Goal: Task Accomplishment & Management: Manage account settings

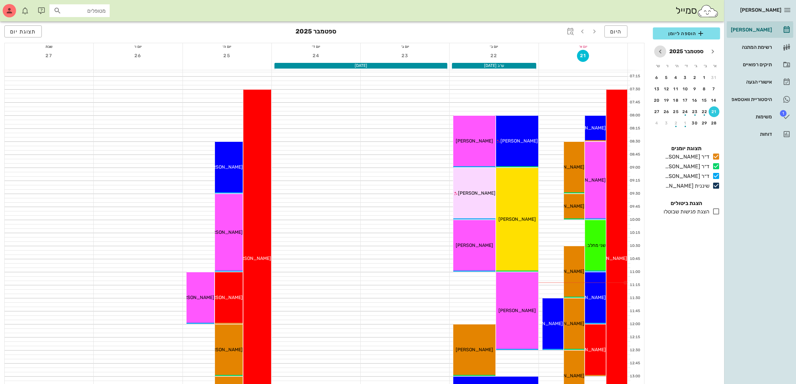
click at [663, 49] on icon "חודש הבא" at bounding box center [661, 51] width 8 height 8
click at [705, 90] on div "button" at bounding box center [705, 91] width 11 height 4
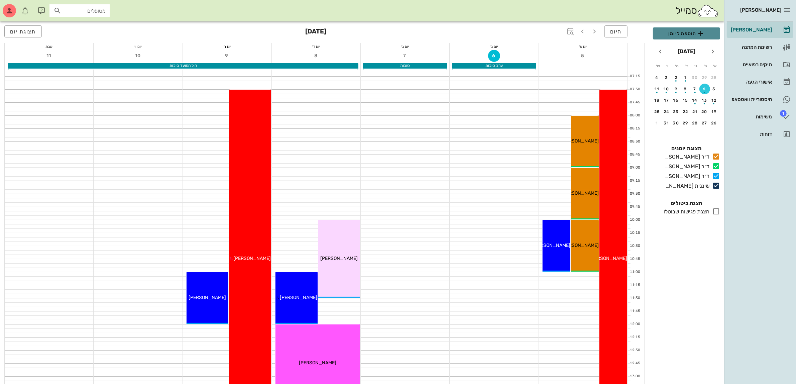
click at [681, 32] on span "הוספה ליומן" at bounding box center [687, 33] width 57 height 8
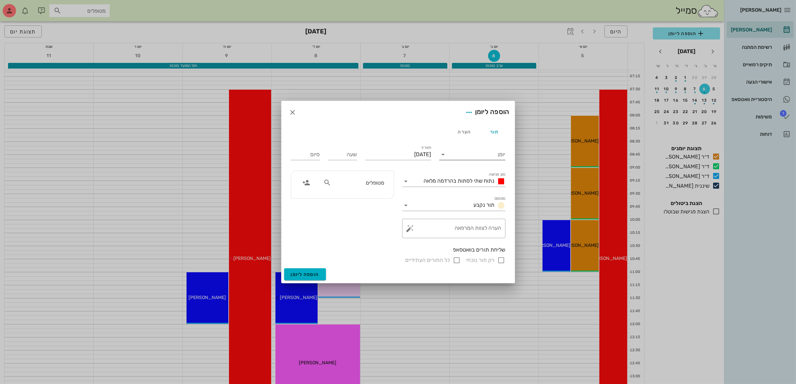
click at [485, 150] on input "יומן" at bounding box center [477, 154] width 57 height 11
click at [479, 192] on div "ד״ר [PERSON_NAME]" at bounding box center [474, 192] width 59 height 6
click at [471, 182] on span "נתוח שתי לסתות בהרדמה מלאה" at bounding box center [459, 181] width 71 height 6
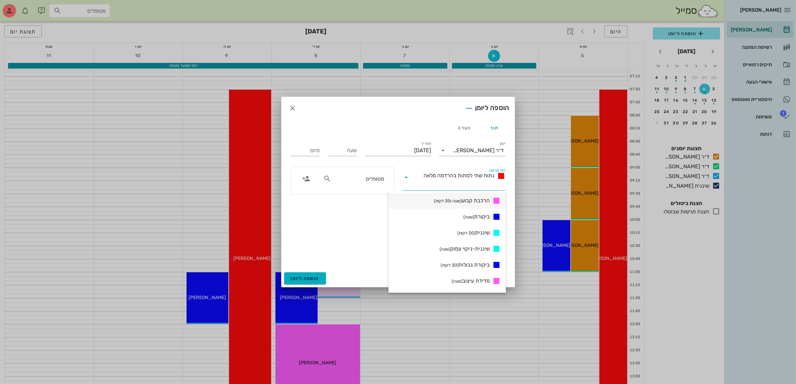
scroll to position [335, 0]
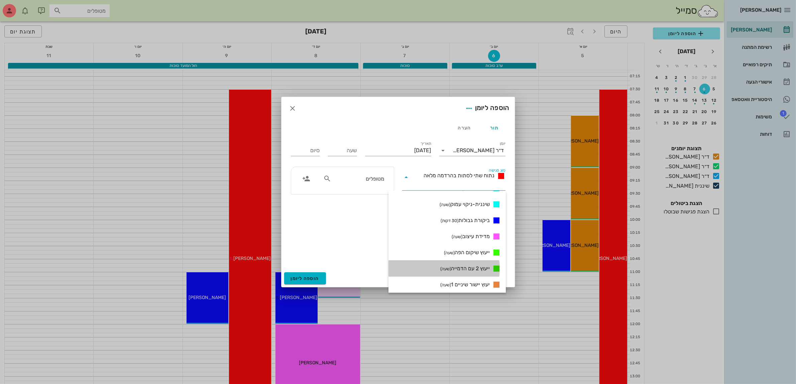
drag, startPoint x: 466, startPoint y: 269, endPoint x: 464, endPoint y: 253, distance: 15.8
click at [466, 269] on span "ייעוץ 2 עם הדמייה (שעה)" at bounding box center [466, 269] width 50 height 8
type input "01:00"
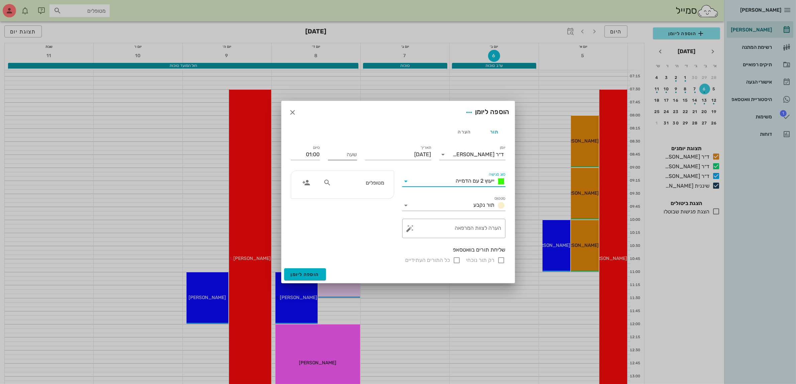
click at [348, 157] on input "שעה" at bounding box center [342, 154] width 29 height 11
type input "09:30"
click at [314, 154] on input "10:30" at bounding box center [305, 154] width 29 height 11
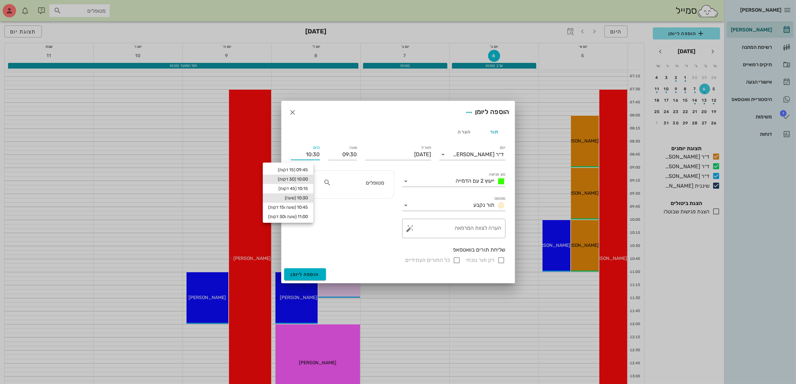
click at [307, 177] on div "10:00 (30 דקות)" at bounding box center [288, 179] width 40 height 5
type input "10:00"
click at [375, 188] on div "מטופלים" at bounding box center [353, 182] width 69 height 13
type input "שני"
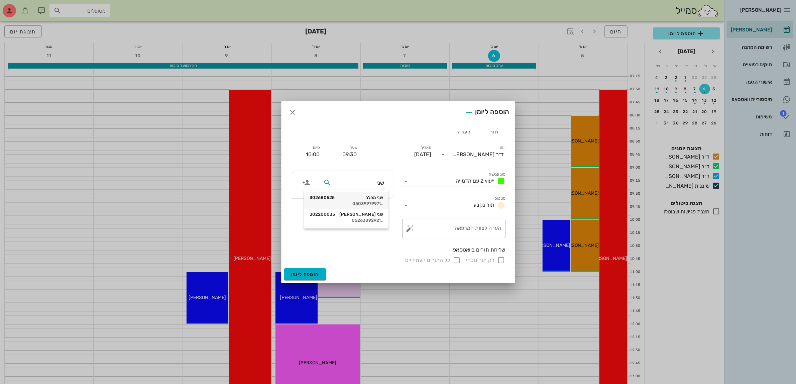
click at [373, 207] on div "שני מחלב 302680525 0503997997" at bounding box center [347, 200] width 74 height 17
click at [503, 261] on input "רק תור נוכחי" at bounding box center [502, 260] width 8 height 8
checkbox input "false"
click at [306, 274] on span "הוספה ליומן" at bounding box center [305, 275] width 28 height 6
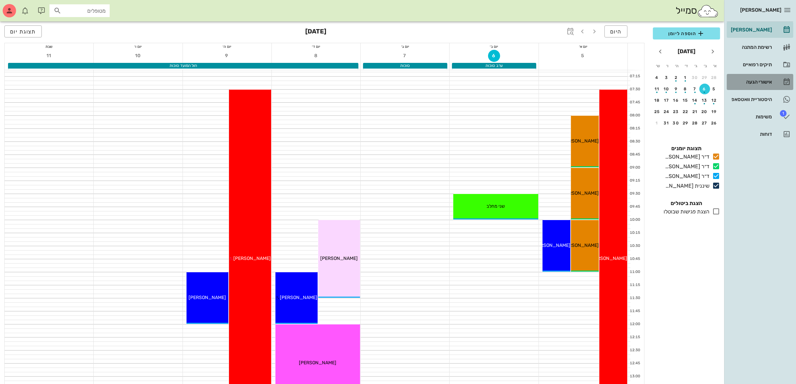
click at [756, 80] on div "אישורי הגעה" at bounding box center [751, 81] width 42 height 5
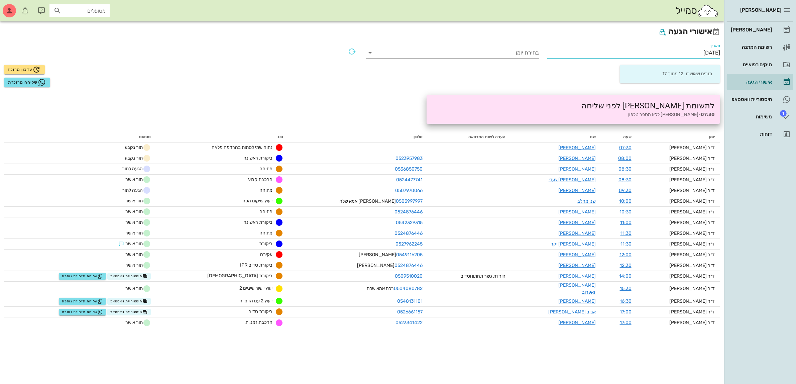
click at [686, 49] on input "[DATE]" at bounding box center [634, 52] width 173 height 11
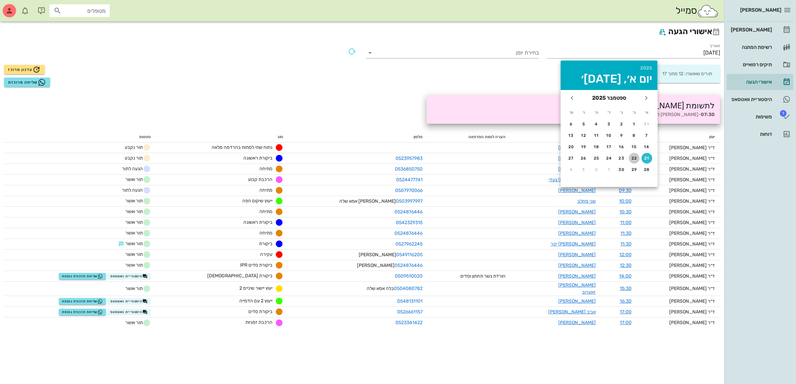
click at [633, 156] on div "22" at bounding box center [634, 158] width 11 height 5
type input "[DATE]"
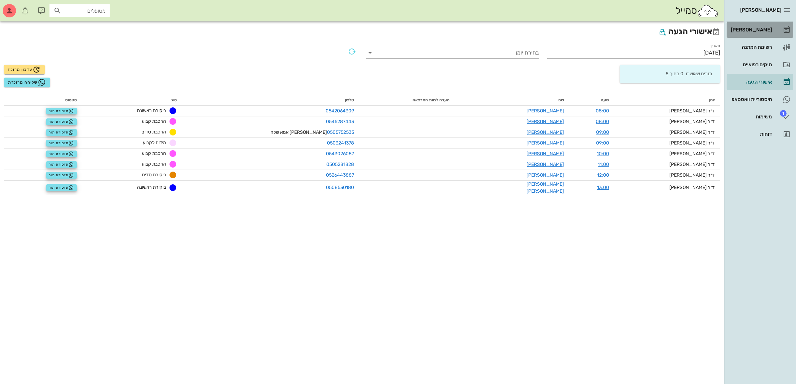
click at [769, 29] on div "[PERSON_NAME]" at bounding box center [751, 29] width 42 height 5
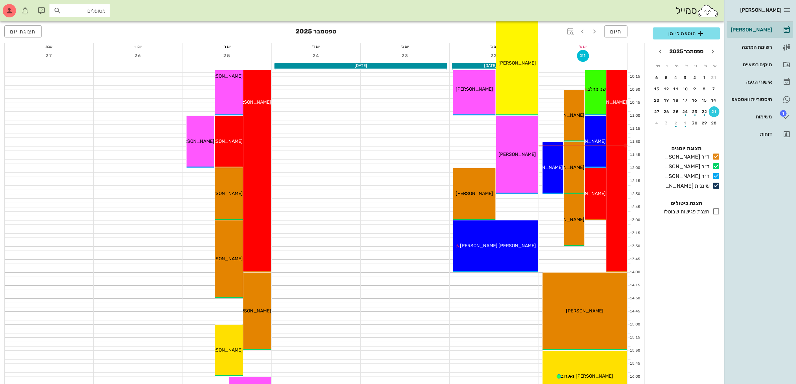
scroll to position [167, 0]
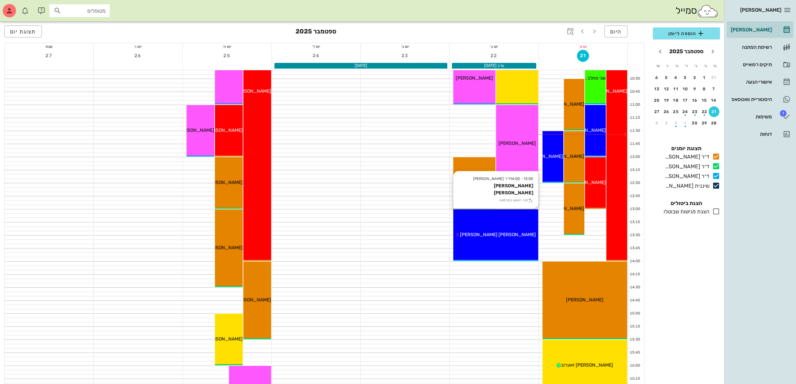
click at [509, 233] on span "[PERSON_NAME] [PERSON_NAME]" at bounding box center [498, 235] width 76 height 6
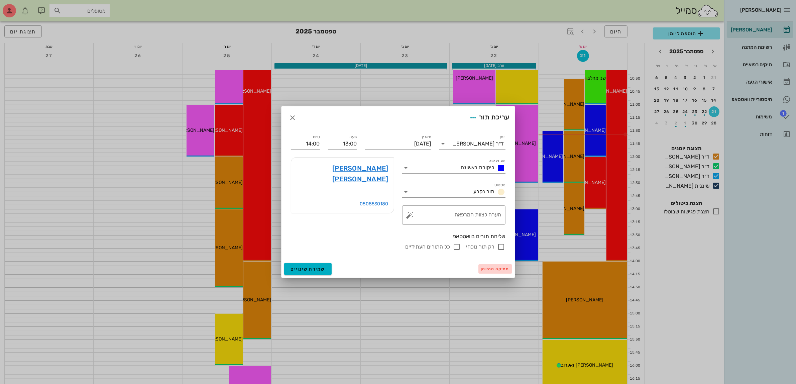
click at [492, 267] on span "מחיקה מהיומן" at bounding box center [495, 269] width 28 height 5
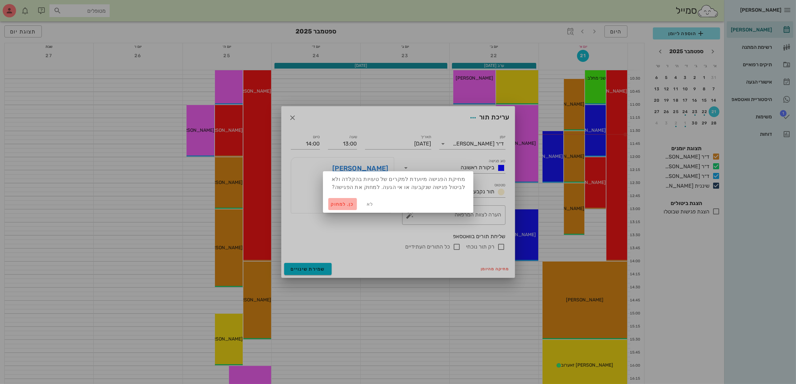
click at [331, 203] on span "כן. למחוק" at bounding box center [342, 204] width 23 height 6
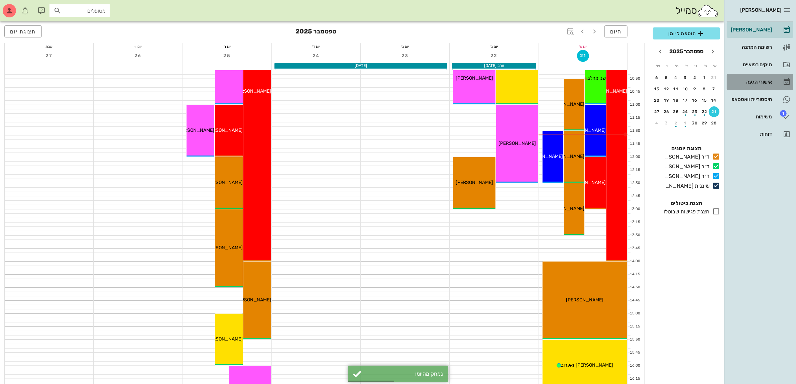
click at [758, 83] on div "אישורי הגעה" at bounding box center [751, 81] width 42 height 5
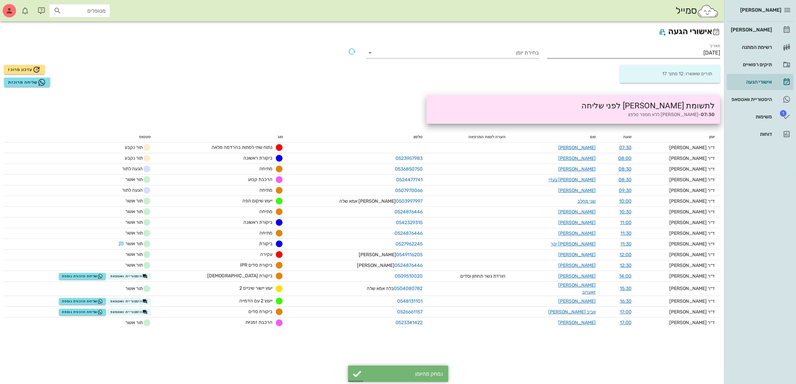
click at [708, 51] on input "[DATE]" at bounding box center [634, 52] width 173 height 11
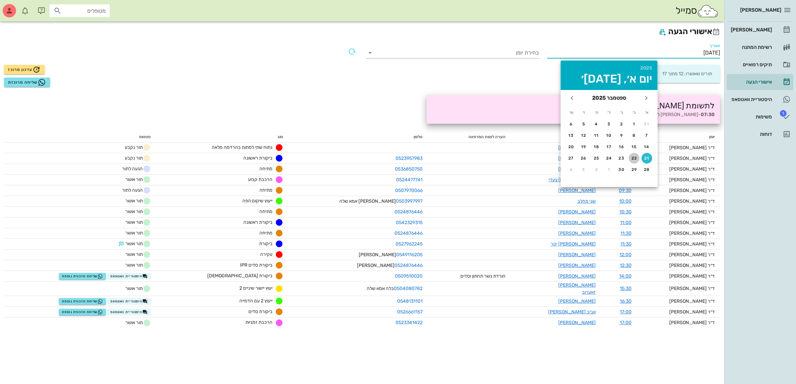
click at [637, 156] on div "22" at bounding box center [634, 158] width 11 height 5
type input "[DATE]"
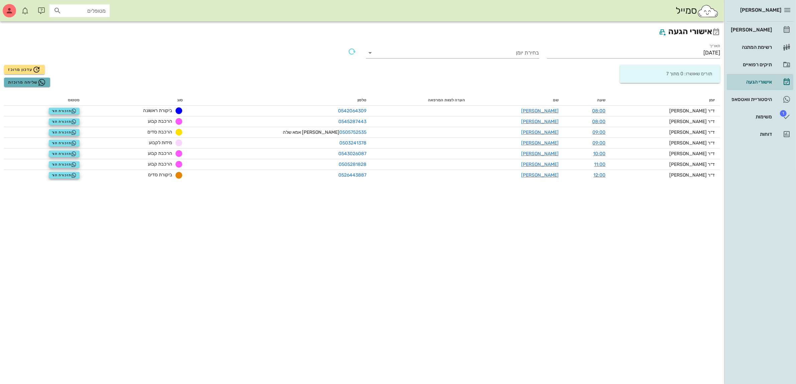
click at [29, 82] on span "שליחה מרוכזת" at bounding box center [27, 82] width 38 height 8
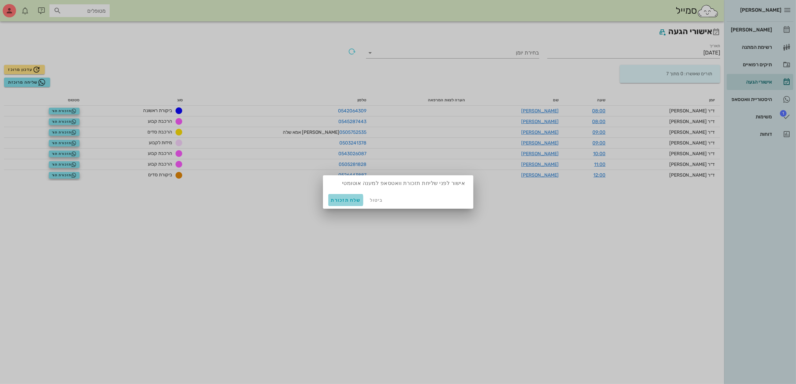
click at [342, 201] on span "שלח תזכורת" at bounding box center [346, 200] width 30 height 6
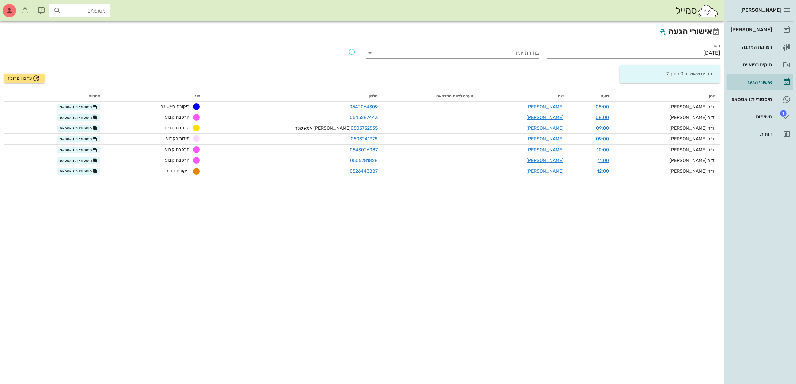
click at [331, 199] on div "אישורי הגעה תאריך [DATE] בחירת יומן תורים שאושרו: 0 מתוך 7 עדכון מרוכז יומן שעה…" at bounding box center [362, 202] width 725 height 363
click at [758, 102] on div "היסטוריית וואטסאפ" at bounding box center [751, 99] width 42 height 5
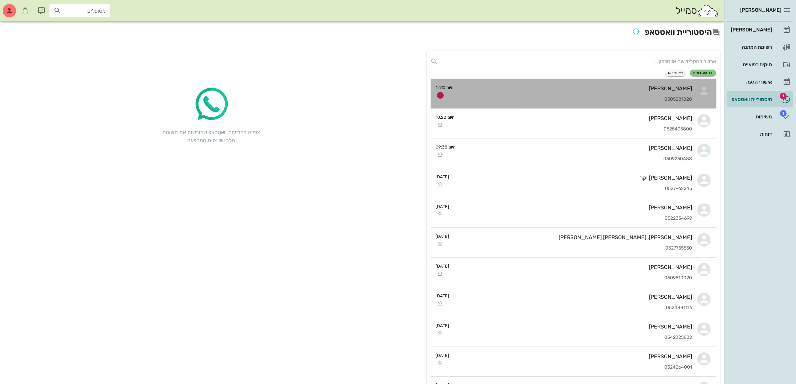
click at [619, 98] on div "0505281828" at bounding box center [576, 100] width 233 height 6
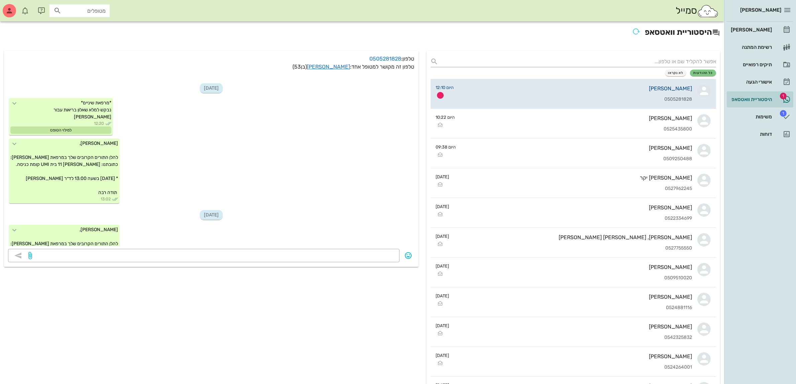
scroll to position [393, 0]
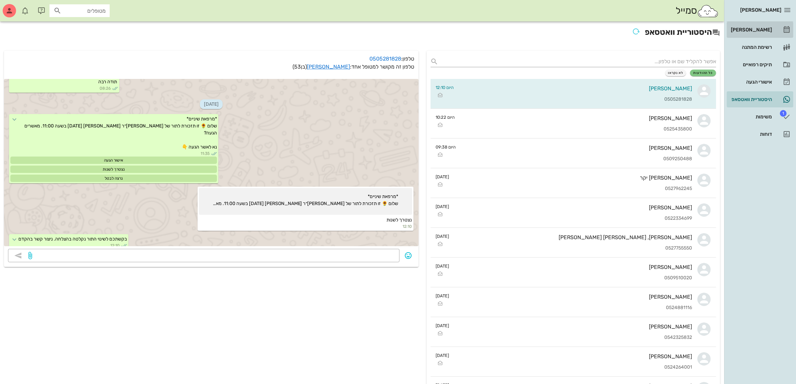
click at [762, 29] on div "[PERSON_NAME]" at bounding box center [751, 29] width 42 height 5
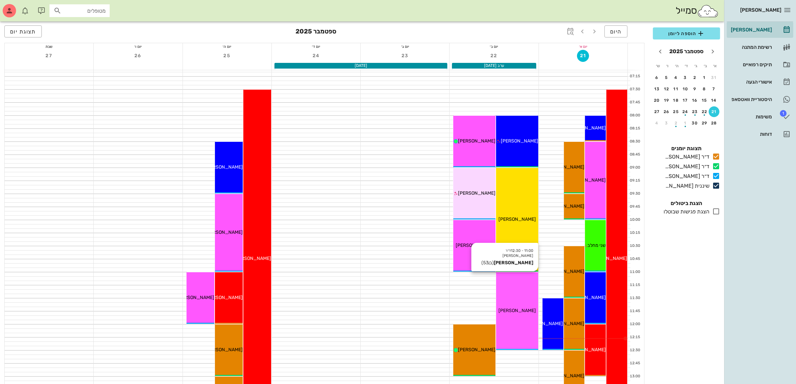
click at [522, 302] on div "11:00 - 12:30 ד״ר [PERSON_NAME] [PERSON_NAME] (בן 53 ) [PERSON_NAME]" at bounding box center [517, 311] width 42 height 78
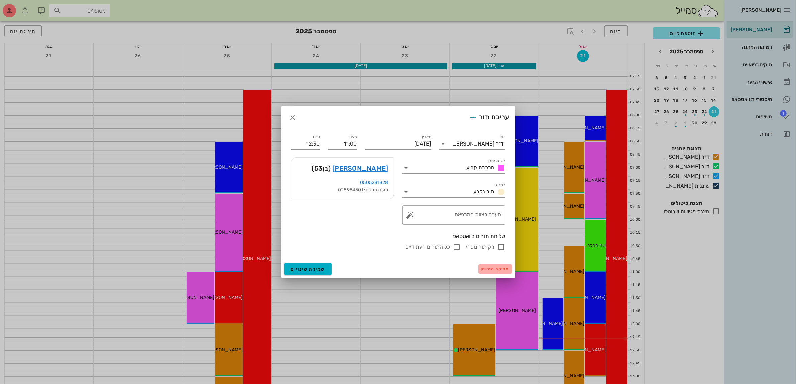
click at [489, 270] on span "מחיקה מהיומן" at bounding box center [495, 269] width 28 height 5
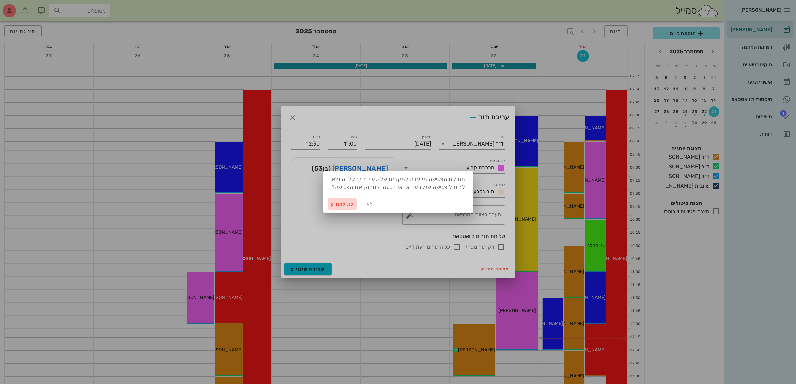
click at [337, 201] on span "כן. למחוק" at bounding box center [342, 204] width 23 height 6
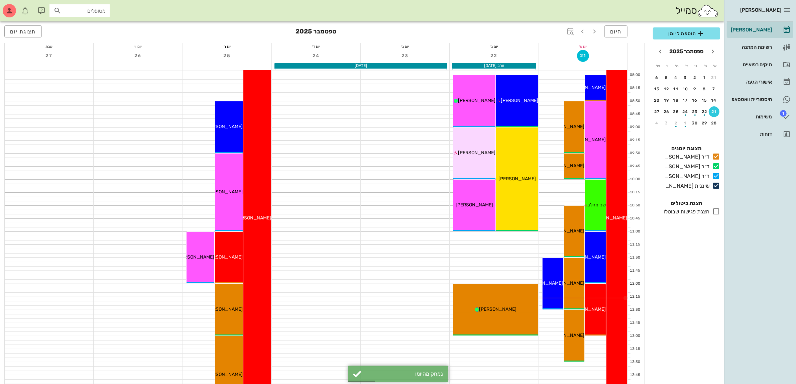
scroll to position [84, 0]
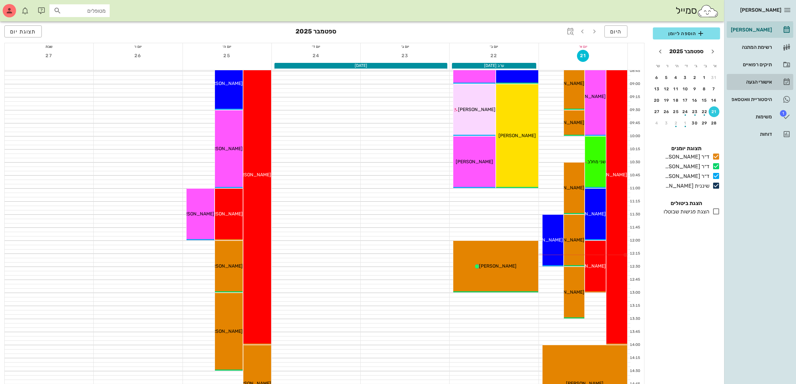
click at [759, 81] on div "אישורי הגעה" at bounding box center [751, 81] width 42 height 5
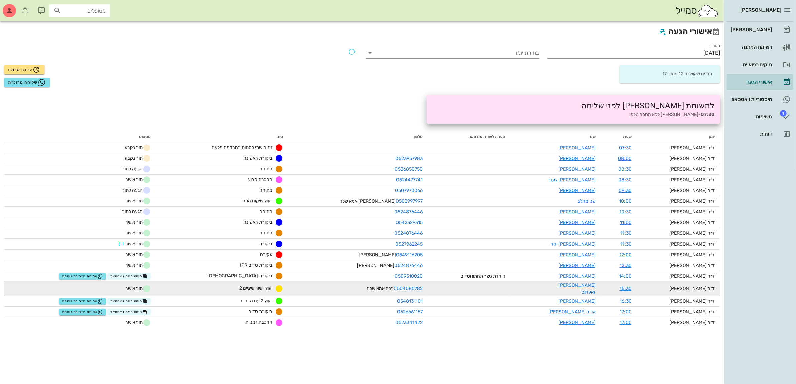
click at [148, 288] on span "תור אושר" at bounding box center [137, 289] width 25 height 8
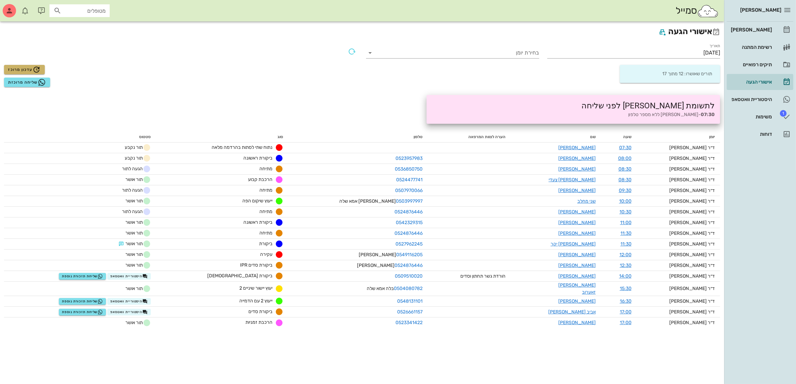
click at [26, 71] on span "עדכון מרוכז" at bounding box center [24, 70] width 32 height 8
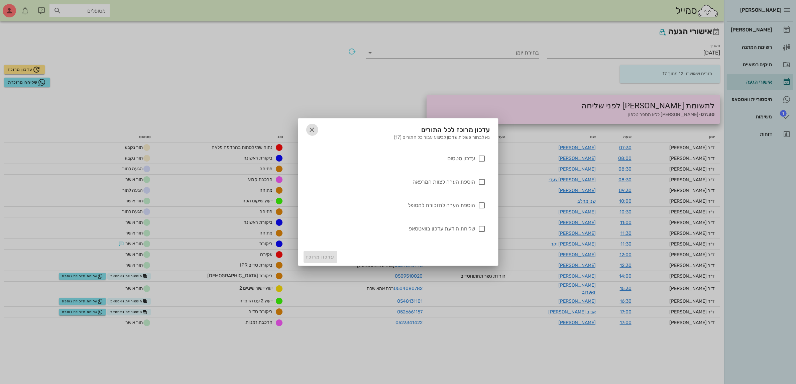
click at [313, 127] on icon "button" at bounding box center [312, 130] width 8 height 8
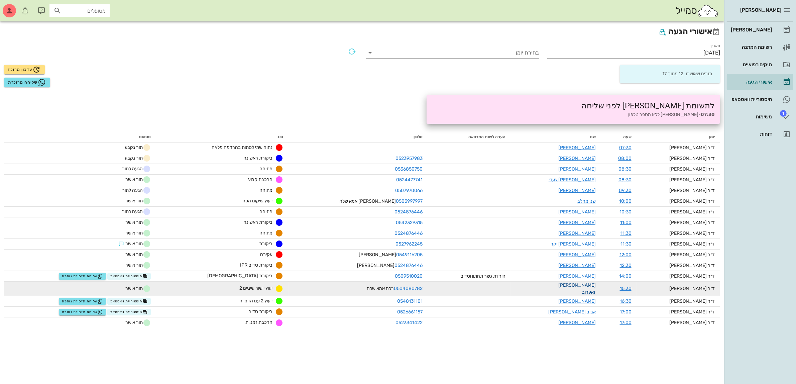
click at [583, 287] on link "[PERSON_NAME] זאערוב" at bounding box center [577, 288] width 37 height 13
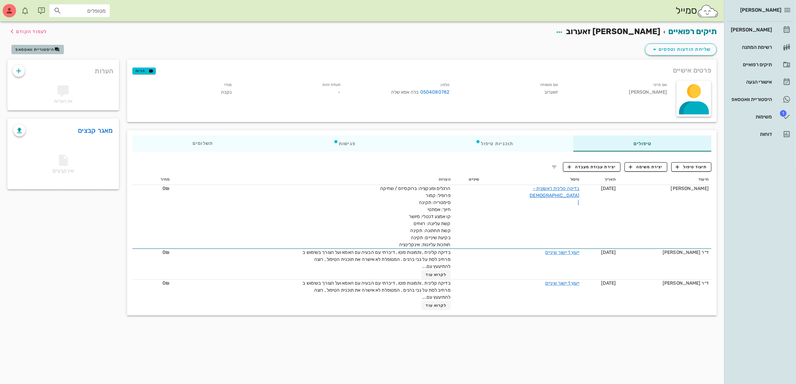
click at [39, 47] on span "היסטוריית וואטסאפ" at bounding box center [37, 49] width 44 height 5
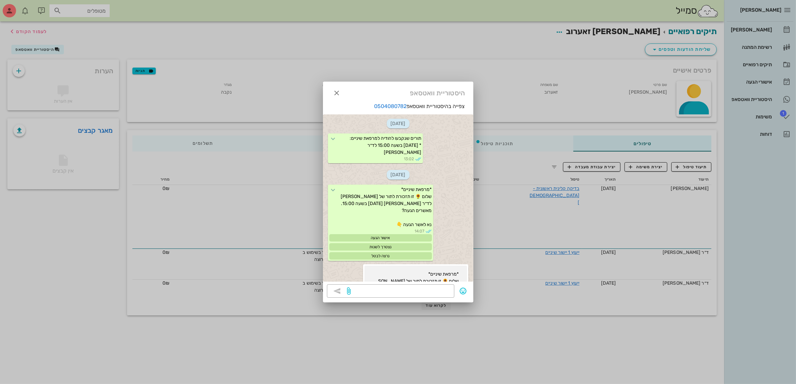
scroll to position [845, 0]
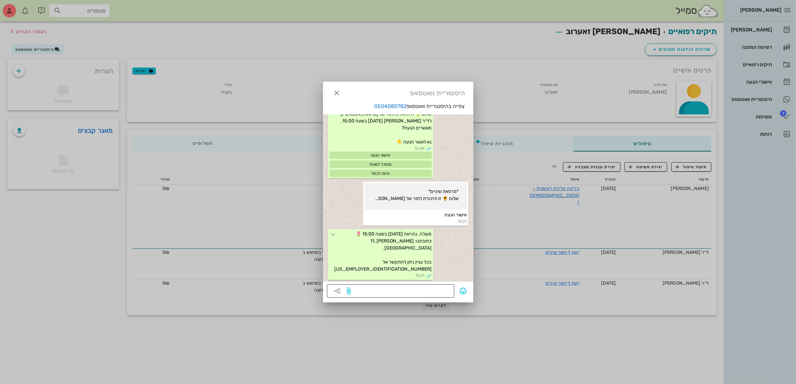
click at [410, 288] on textarea at bounding box center [402, 291] width 98 height 11
type textarea "15:30"
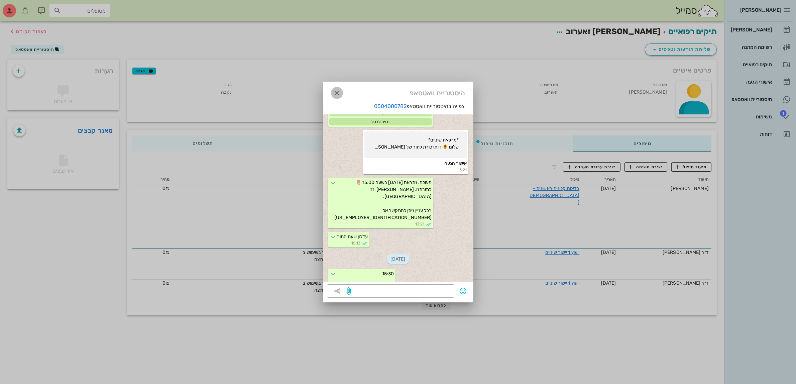
click at [339, 94] on icon "button" at bounding box center [337, 93] width 8 height 8
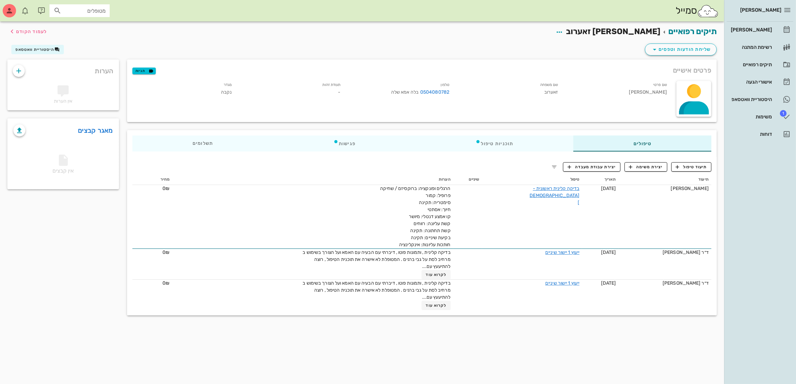
click at [82, 11] on input "מטופלים" at bounding box center [84, 10] width 43 height 9
type input "שני"
click at [757, 27] on div "[PERSON_NAME]" at bounding box center [751, 29] width 42 height 5
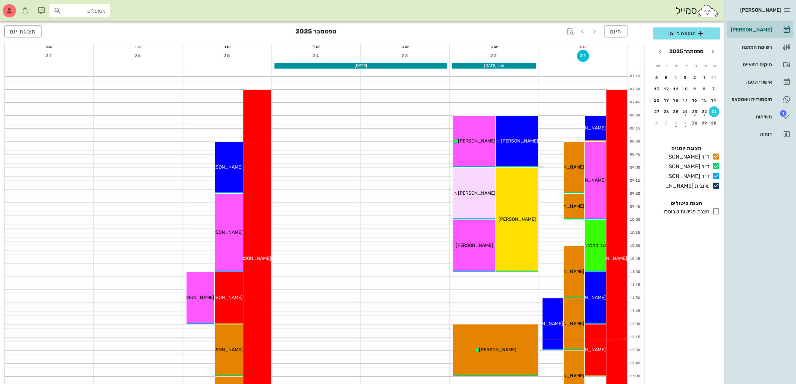
click at [71, 11] on input "מטופלים" at bounding box center [84, 10] width 43 height 9
type input "שיר ה"
click at [81, 25] on div "[PERSON_NAME]" at bounding box center [87, 25] width 66 height 5
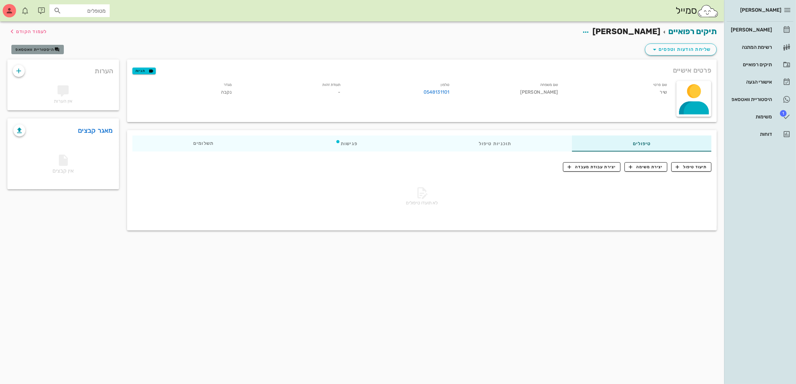
click at [42, 48] on span "היסטוריית וואטסאפ" at bounding box center [34, 49] width 39 height 5
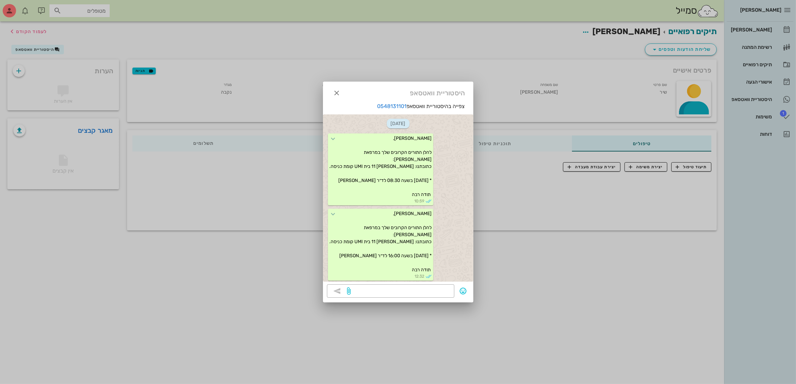
scroll to position [263, 0]
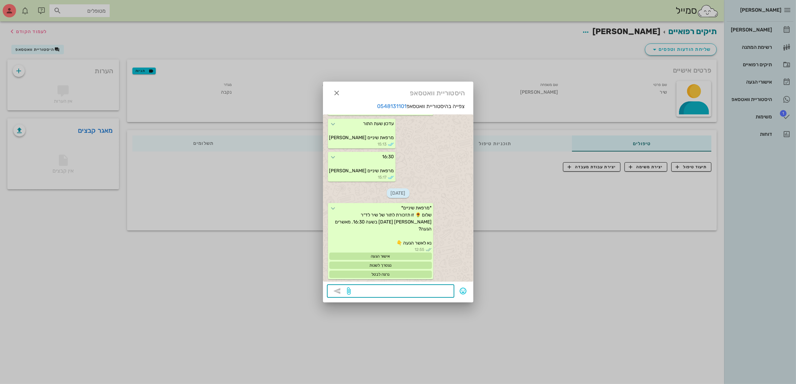
click at [401, 288] on textarea at bounding box center [402, 291] width 98 height 11
type textarea "היי שיר בבקשה תגיעי בשעה 16:15"
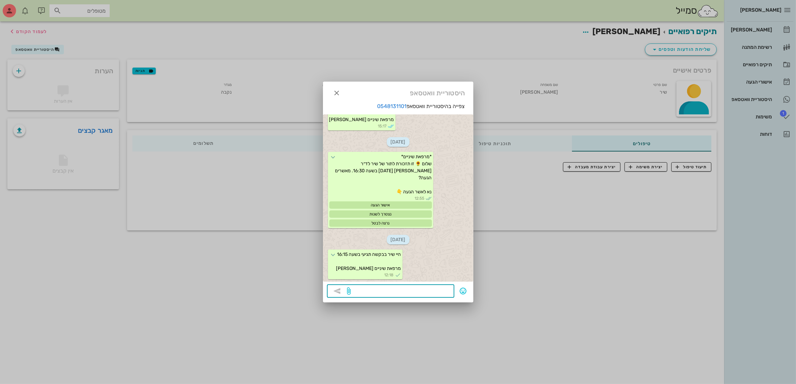
click at [762, 30] on div at bounding box center [398, 192] width 796 height 384
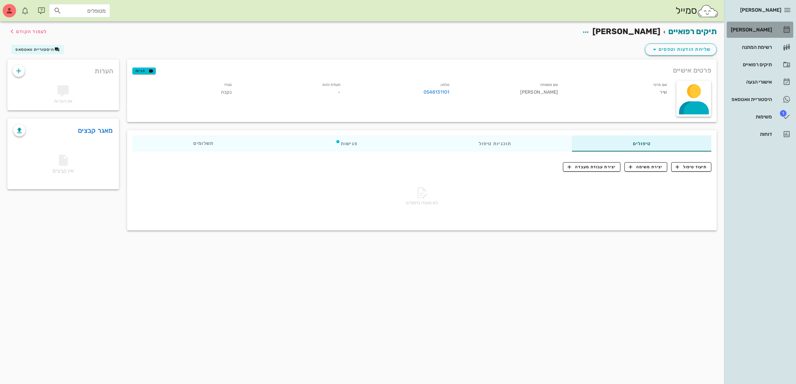
click at [762, 30] on div "[PERSON_NAME]" at bounding box center [751, 29] width 42 height 5
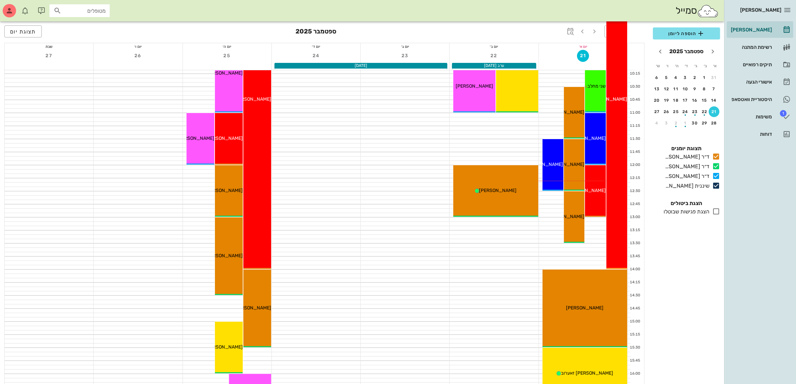
scroll to position [167, 0]
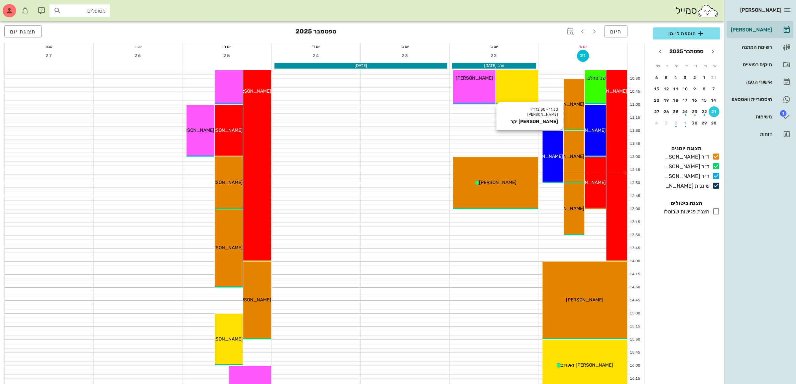
click at [551, 144] on div "11:30 - 12:30 ד״ר [PERSON_NAME] [PERSON_NAME] יקר [PERSON_NAME] יקר" at bounding box center [553, 157] width 21 height 52
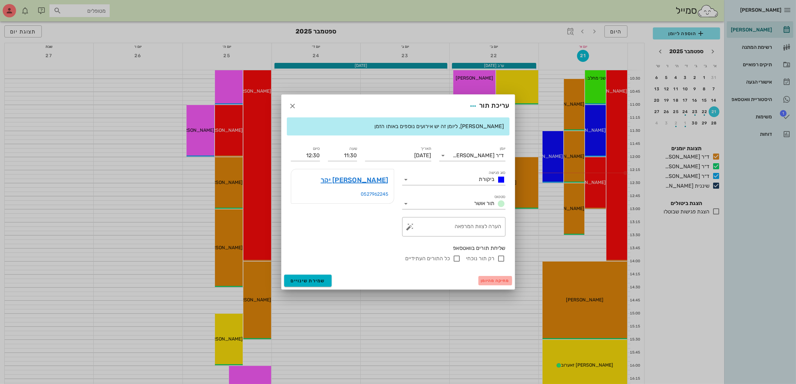
click at [490, 280] on span "מחיקה מהיומן" at bounding box center [495, 280] width 28 height 5
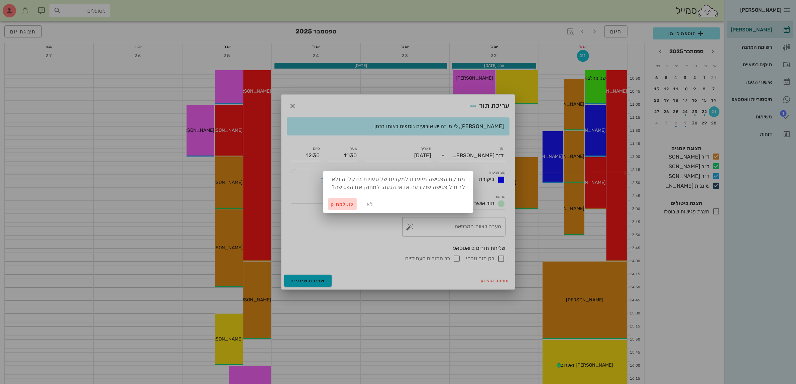
click at [339, 202] on span "כן. למחוק" at bounding box center [342, 204] width 23 height 6
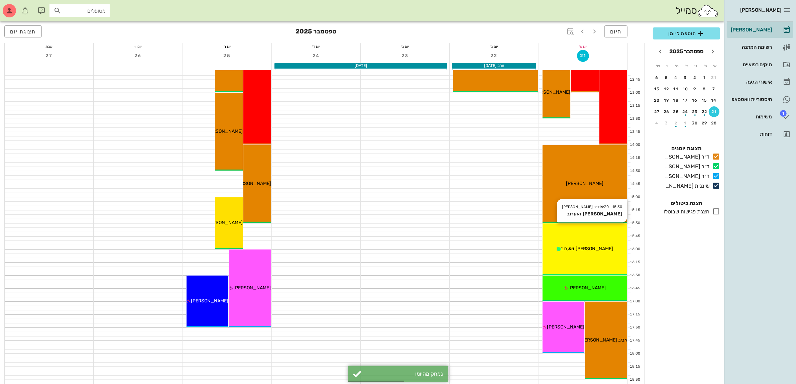
scroll to position [293, 0]
